Goal: Information Seeking & Learning: Learn about a topic

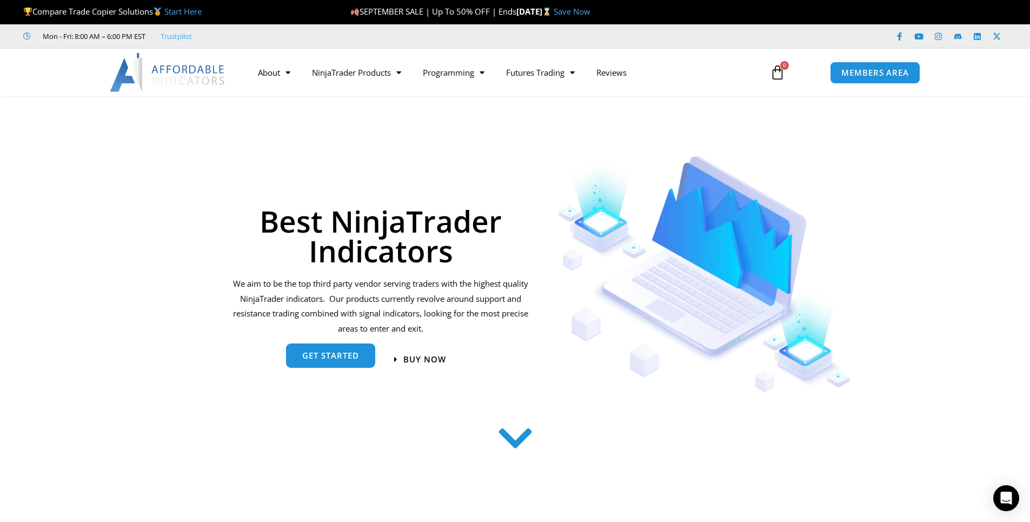
click at [333, 356] on span "get started" at bounding box center [330, 355] width 57 height 8
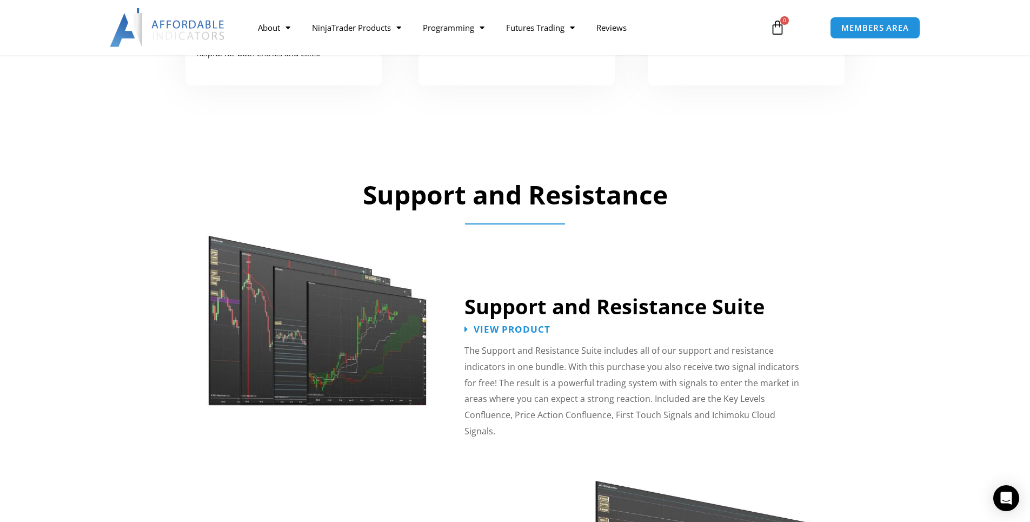
scroll to position [924, 0]
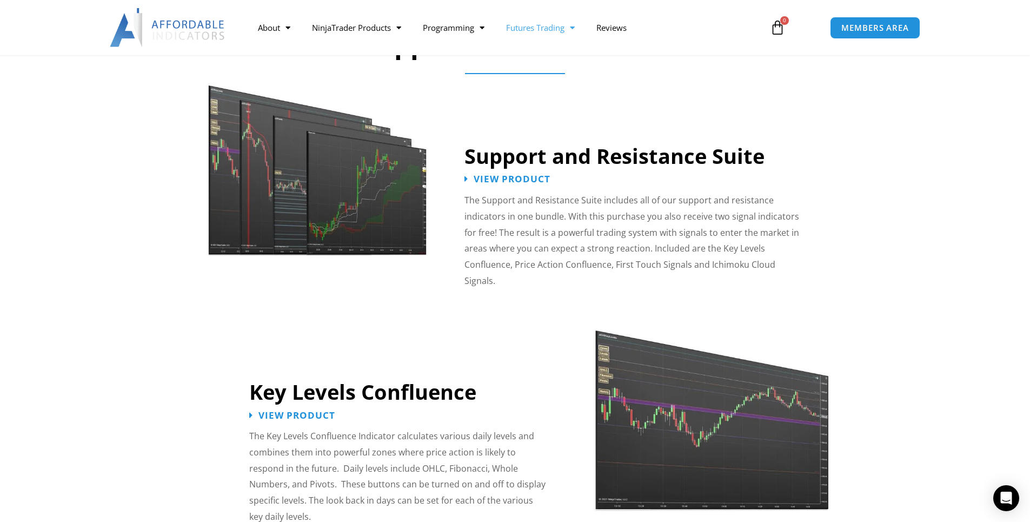
click at [548, 29] on link "Futures Trading" at bounding box center [540, 27] width 90 height 25
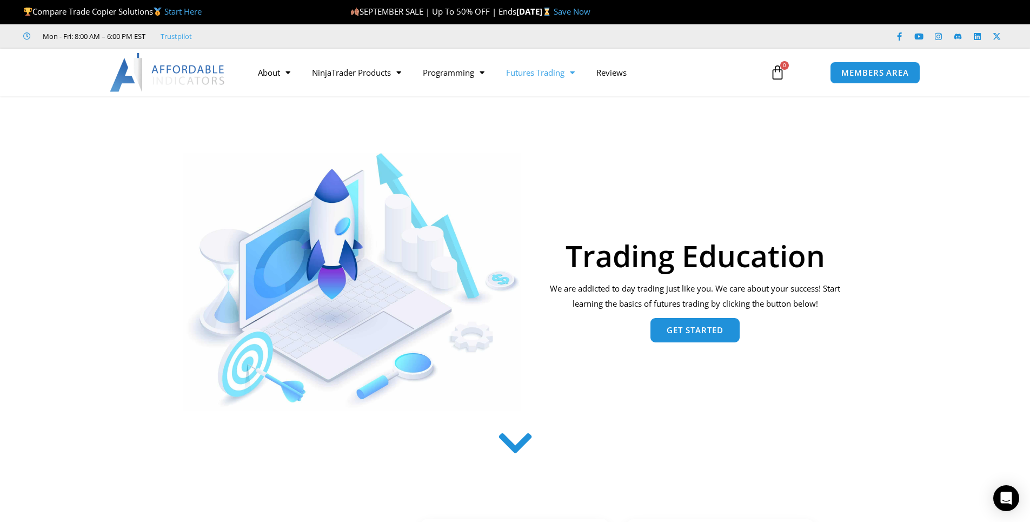
click at [698, 334] on span "Get Started" at bounding box center [694, 330] width 57 height 8
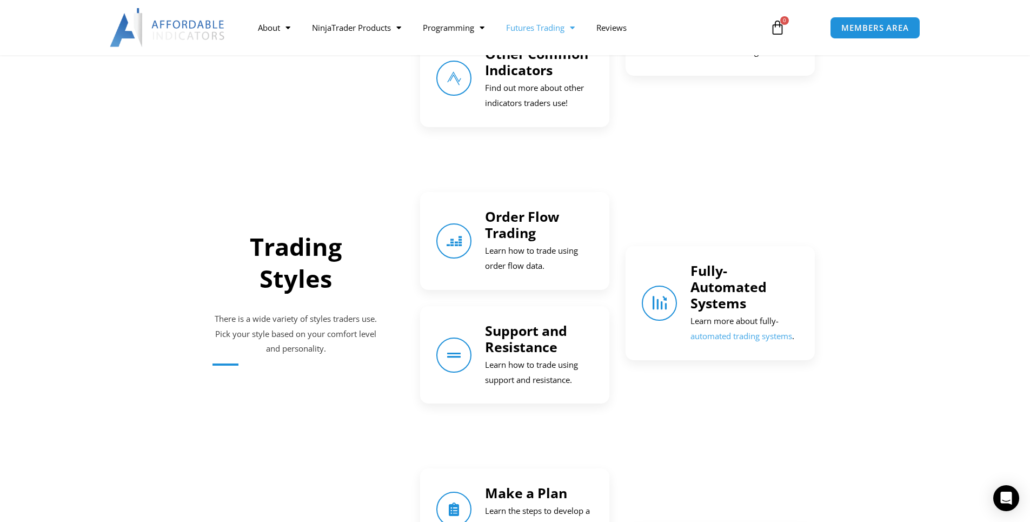
scroll to position [1018, 0]
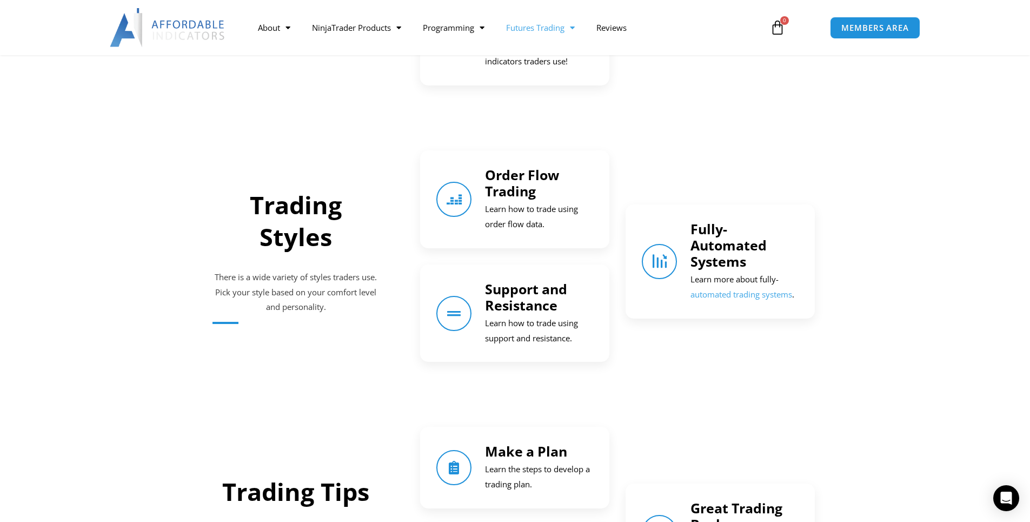
click at [752, 294] on link "automated trading systems" at bounding box center [741, 294] width 102 height 11
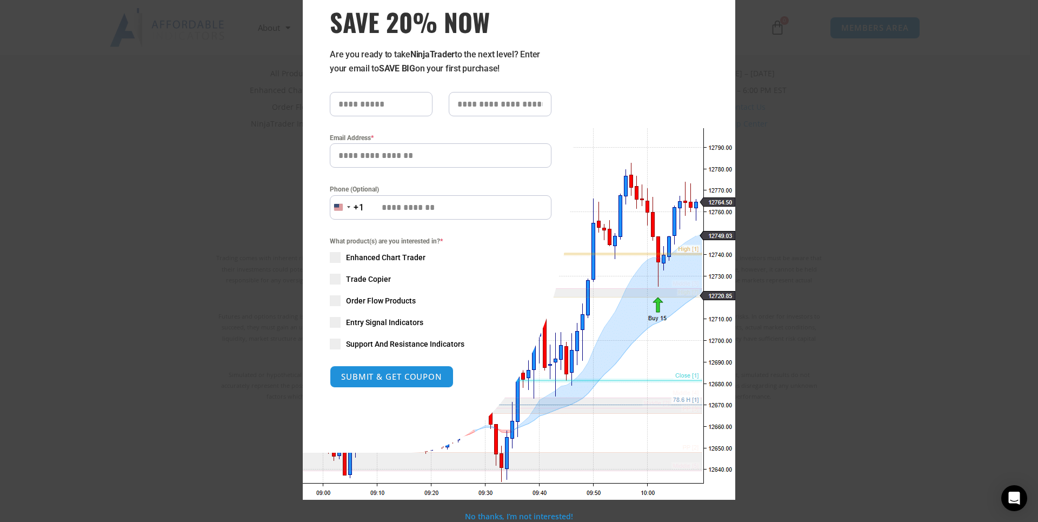
scroll to position [60, 0]
